Goal: Transaction & Acquisition: Purchase product/service

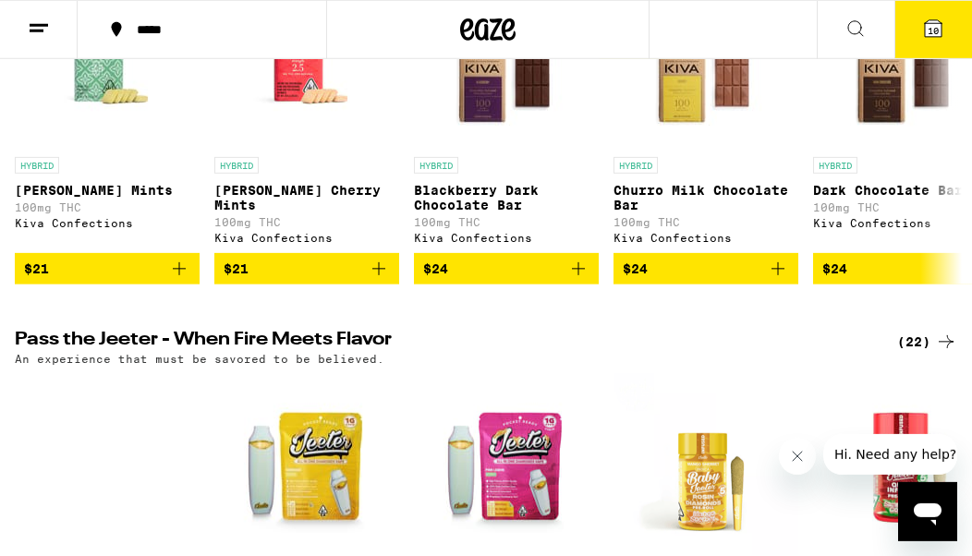
scroll to position [777, 0]
